Goal: Complete application form

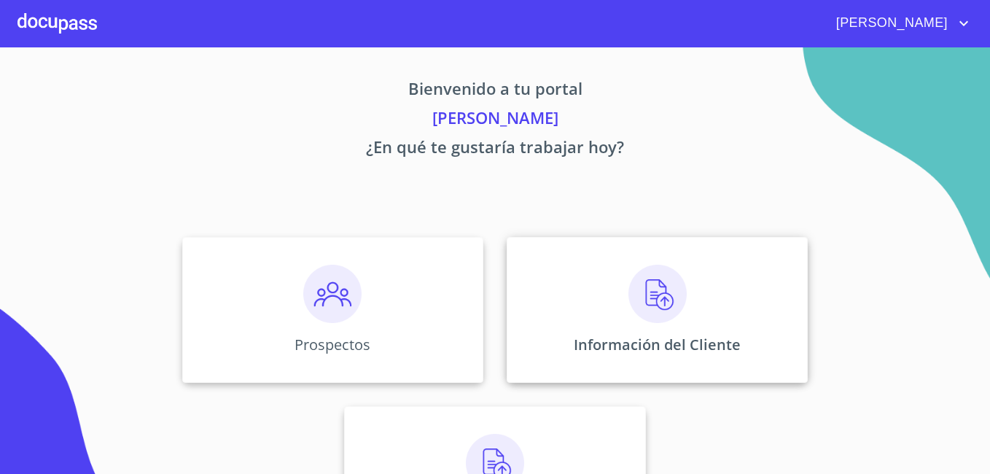
click at [656, 345] on p "Información del Cliente" at bounding box center [657, 345] width 167 height 20
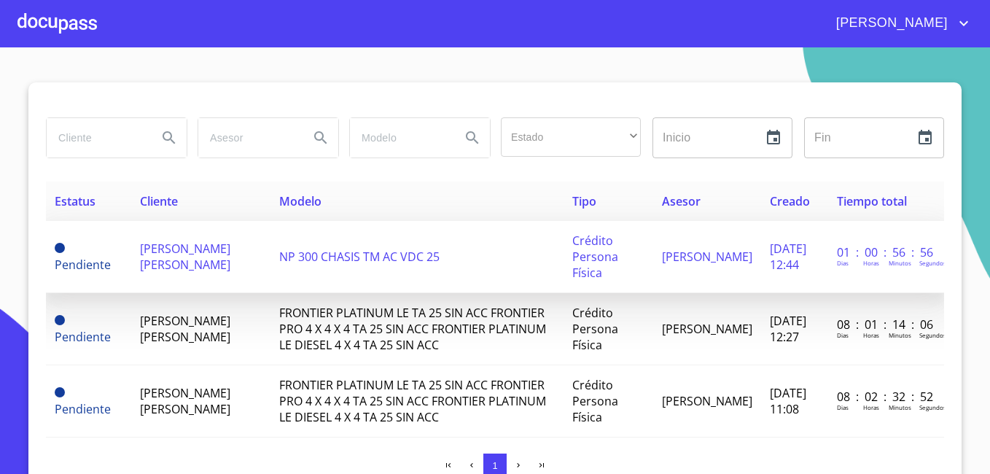
click at [142, 259] on span "[PERSON_NAME] [PERSON_NAME]" at bounding box center [185, 257] width 90 height 32
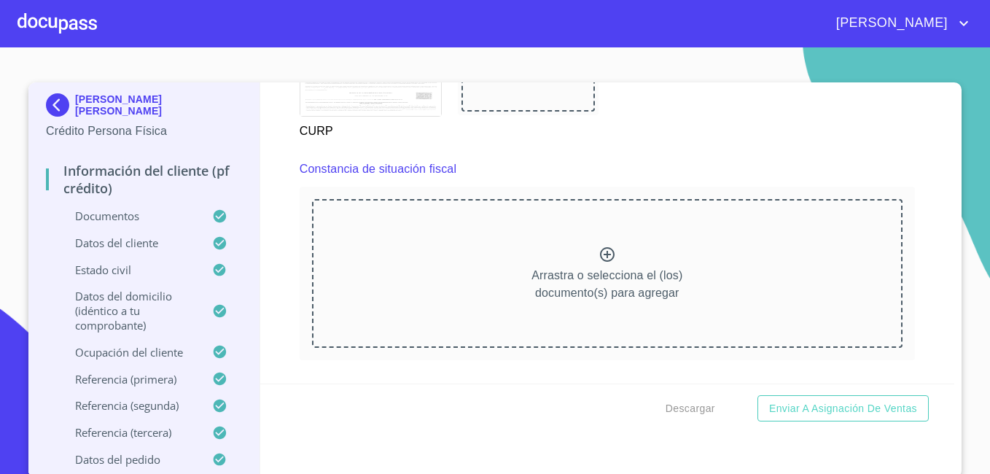
scroll to position [3966, 0]
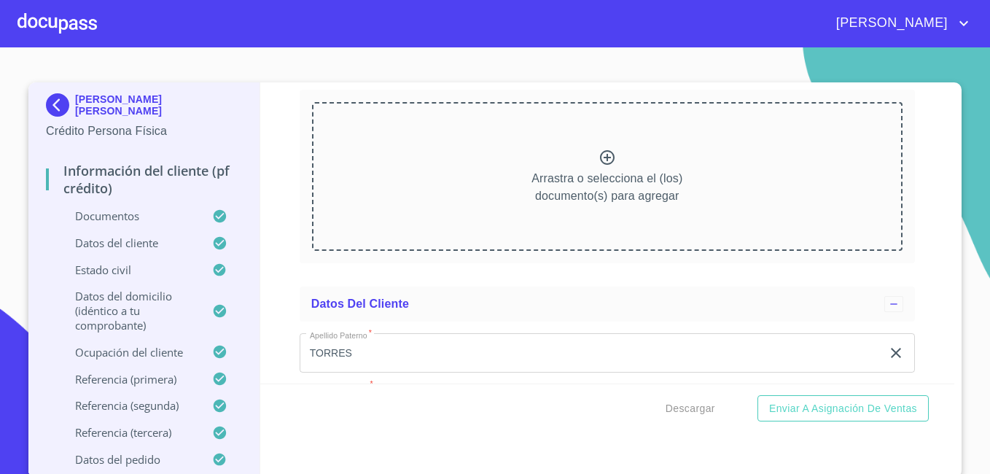
click at [600, 165] on icon at bounding box center [607, 157] width 15 height 15
click at [609, 178] on div "Arrastra o selecciona el (los) documento(s) para agregar" at bounding box center [607, 176] width 590 height 149
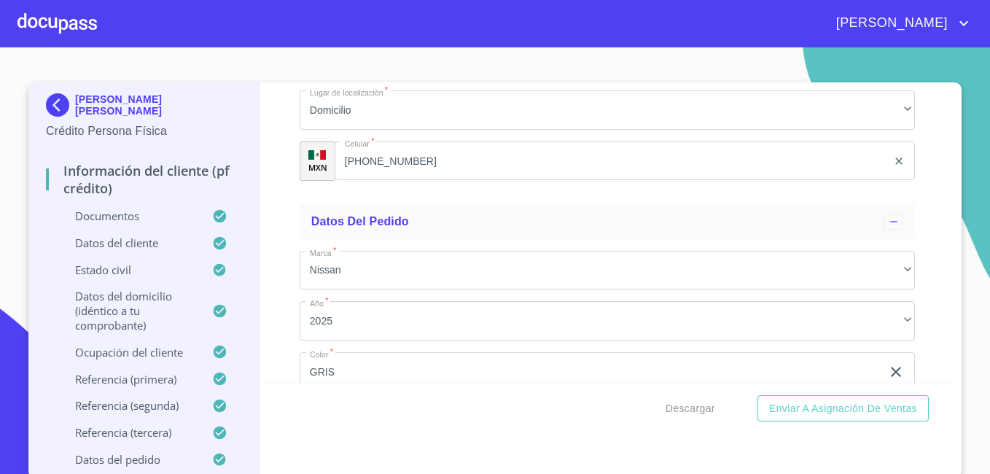
scroll to position [8461, 0]
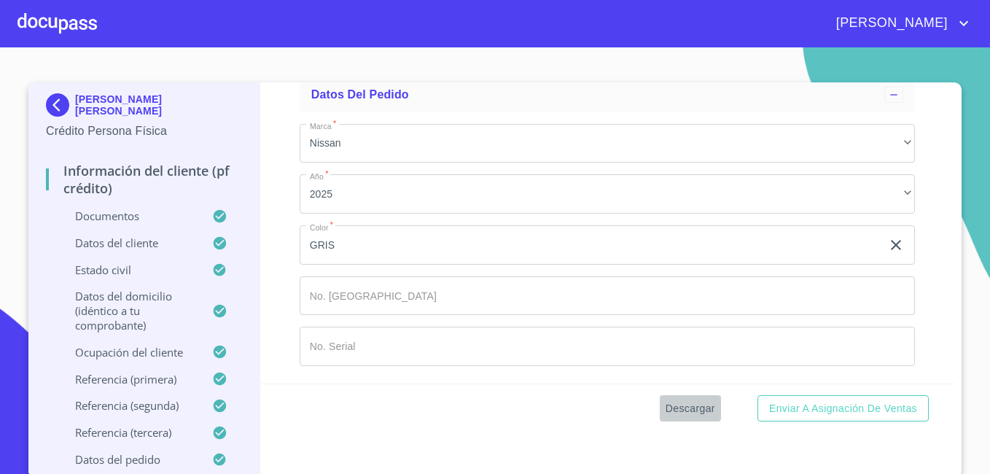
click at [675, 412] on span "Descargar" at bounding box center [691, 408] width 50 height 18
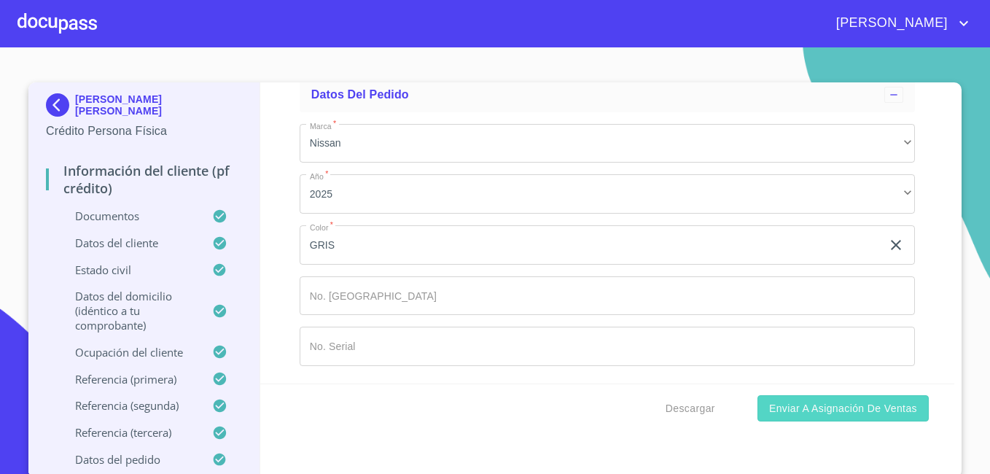
drag, startPoint x: 927, startPoint y: 433, endPoint x: 894, endPoint y: 415, distance: 36.9
click at [894, 415] on div "Información del cliente (PF crédito) Documentos Documento de identificación   *…" at bounding box center [607, 279] width 695 height 395
click at [894, 415] on span "Enviar a Asignación de Ventas" at bounding box center [843, 408] width 148 height 18
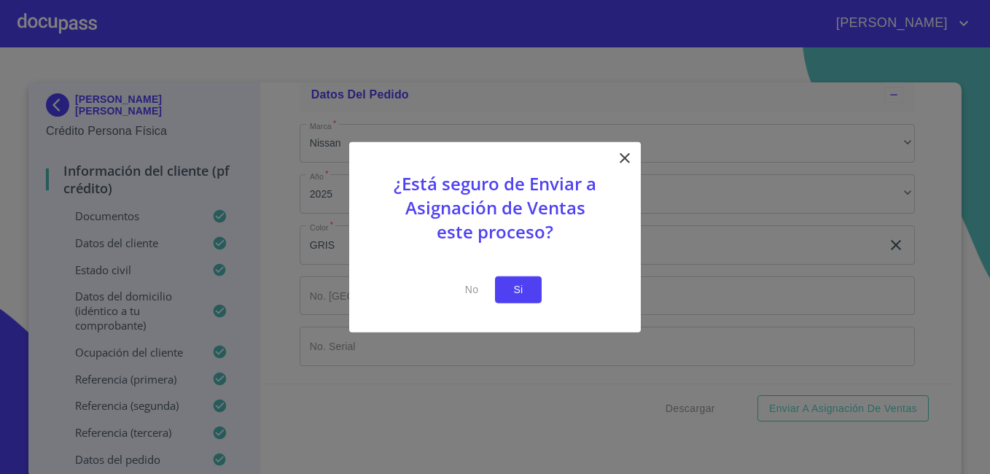
click at [538, 284] on button "Si" at bounding box center [518, 289] width 47 height 27
